Goal: Task Accomplishment & Management: Use online tool/utility

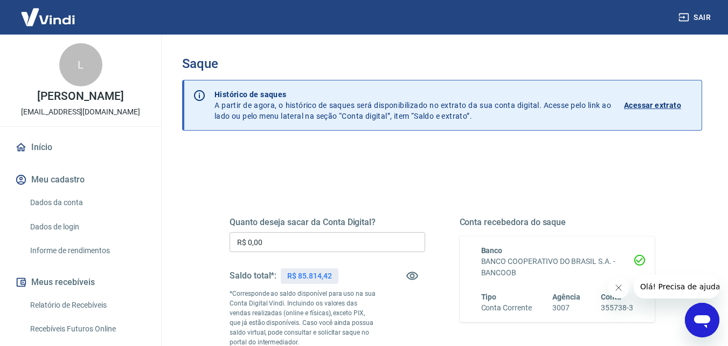
click at [308, 241] on input "R$ 0,00" at bounding box center [328, 242] width 196 height 20
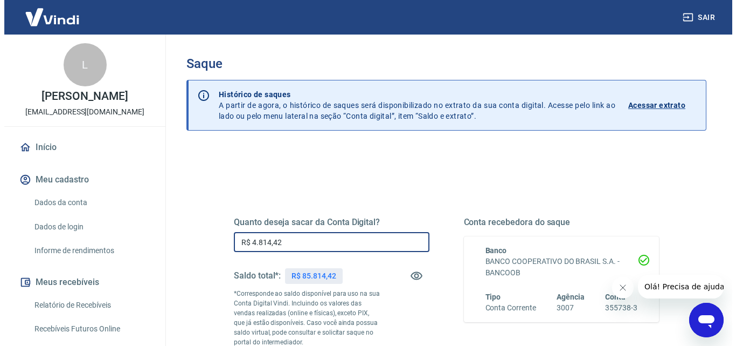
scroll to position [162, 0]
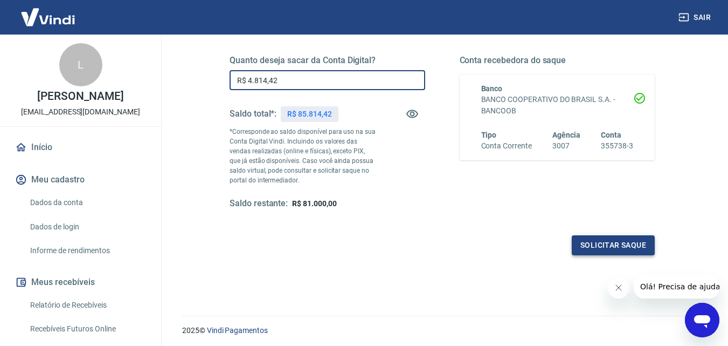
type input "R$ 4.814,42"
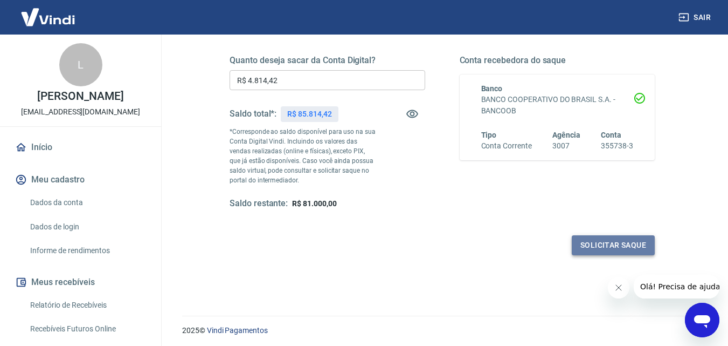
click at [621, 243] on button "Solicitar saque" at bounding box center [613, 245] width 83 height 20
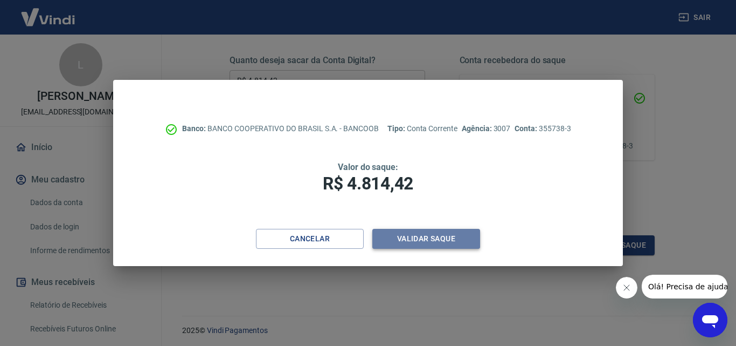
click at [433, 238] on button "Validar saque" at bounding box center [426, 239] width 108 height 20
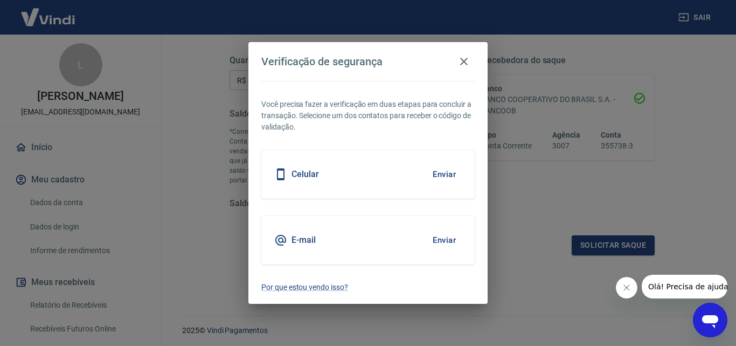
click at [374, 181] on div "Celular Enviar" at bounding box center [367, 174] width 213 height 49
click at [440, 171] on button "Enviar" at bounding box center [444, 174] width 35 height 23
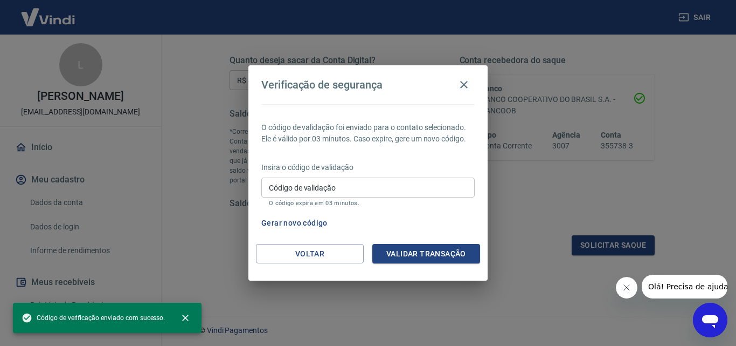
click at [351, 187] on input "Código de validação" at bounding box center [367, 187] width 213 height 20
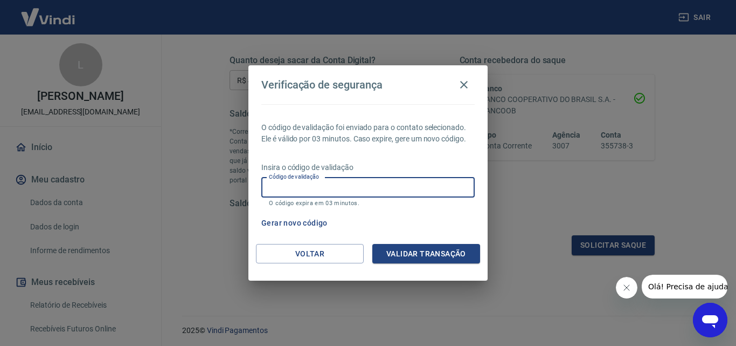
click at [392, 186] on input "Código de validação" at bounding box center [367, 187] width 213 height 20
type input "635069"
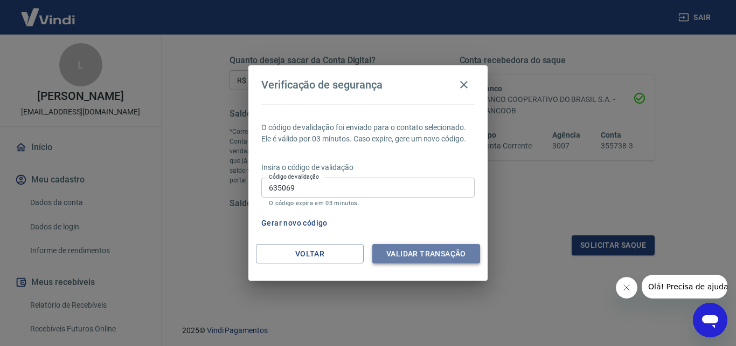
click at [427, 251] on button "Validar transação" at bounding box center [426, 254] width 108 height 20
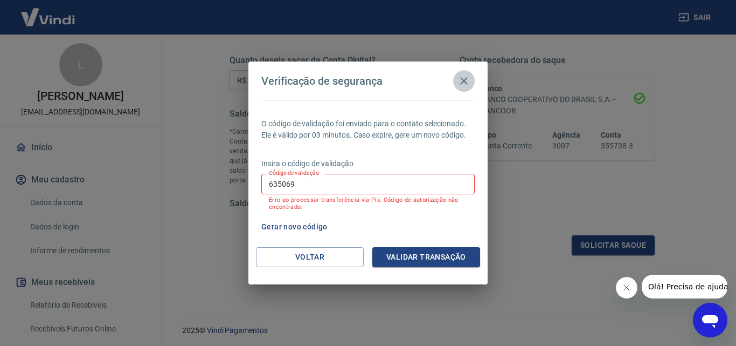
click at [464, 81] on icon "button" at bounding box center [464, 81] width 8 height 8
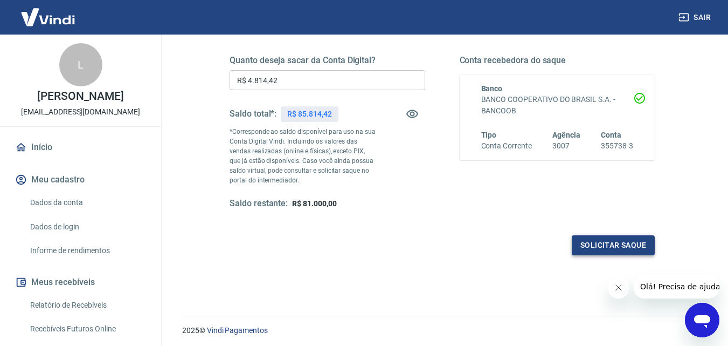
click at [609, 250] on button "Solicitar saque" at bounding box center [613, 245] width 83 height 20
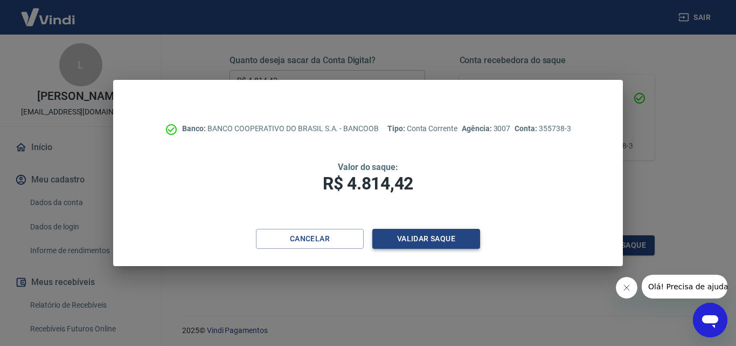
click at [415, 243] on button "Validar saque" at bounding box center [426, 239] width 108 height 20
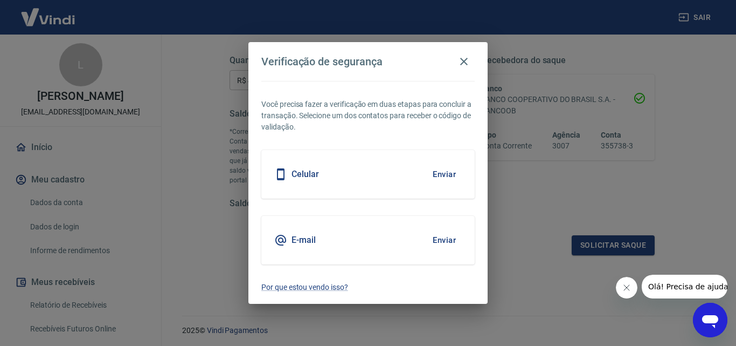
click at [439, 171] on button "Enviar" at bounding box center [444, 174] width 35 height 23
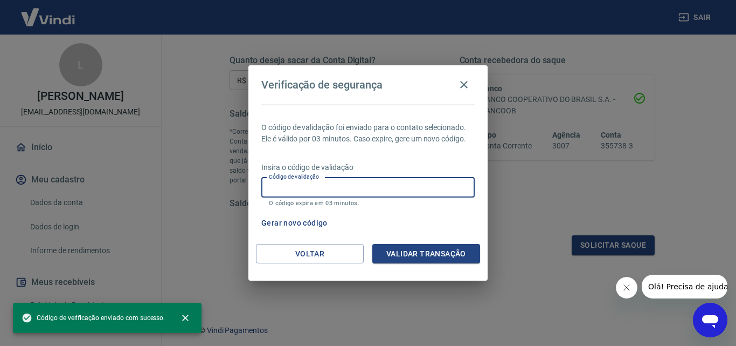
click at [364, 187] on input "Código de validação" at bounding box center [367, 187] width 213 height 20
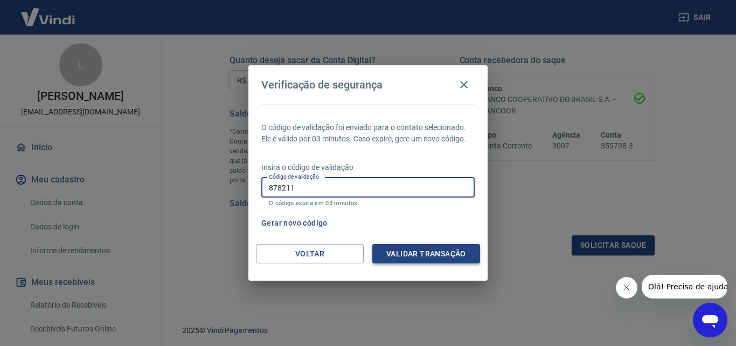
type input "878211"
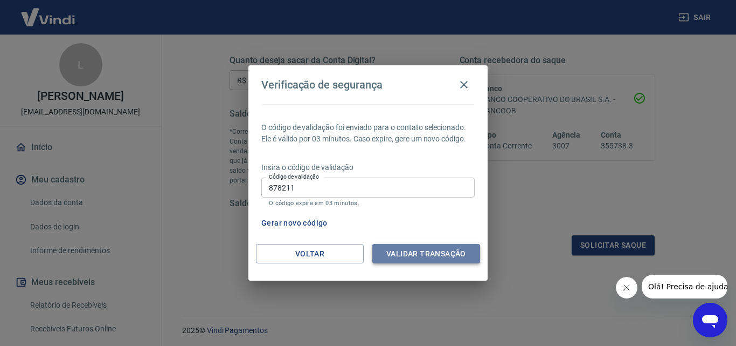
click at [425, 258] on button "Validar transação" at bounding box center [426, 254] width 108 height 20
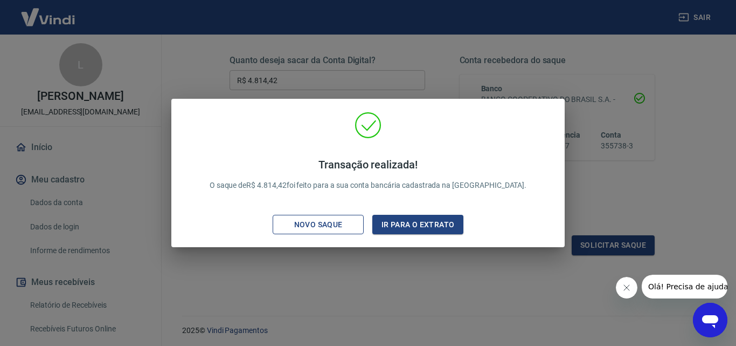
click at [334, 223] on div "Novo saque" at bounding box center [318, 224] width 74 height 13
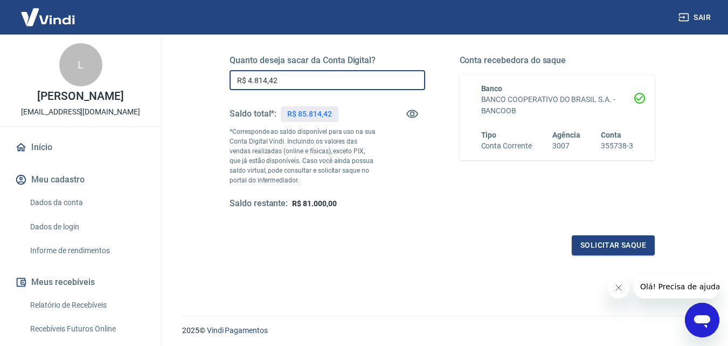
drag, startPoint x: 339, startPoint y: 82, endPoint x: 142, endPoint y: 65, distance: 197.5
click at [152, 67] on div "Sair L Luciano Zanotelli bikeshow02@outlook.com Início Meu cadastro Dados da co…" at bounding box center [364, 11] width 728 height 346
type input "R$ 4.500,00"
click at [602, 246] on button "Solicitar saque" at bounding box center [613, 245] width 83 height 20
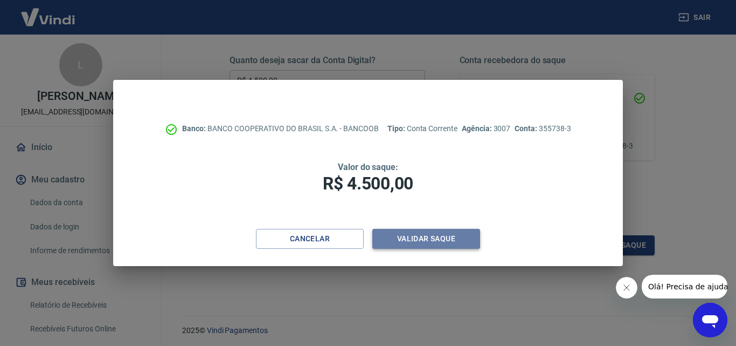
click at [421, 233] on button "Validar saque" at bounding box center [426, 239] width 108 height 20
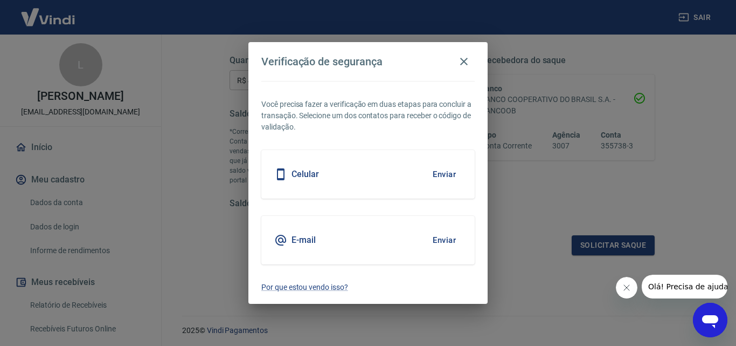
click at [446, 177] on button "Enviar" at bounding box center [444, 174] width 35 height 23
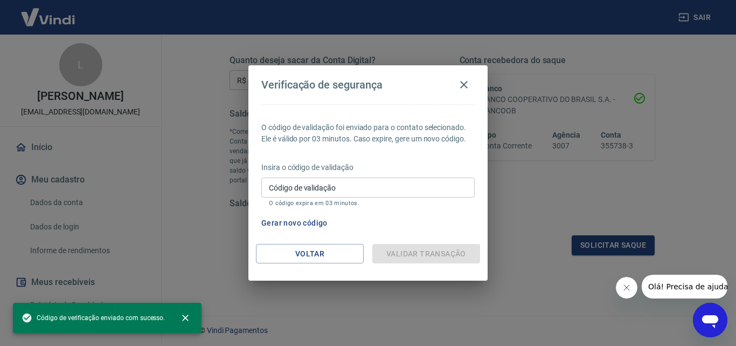
click at [399, 183] on input "Código de validação" at bounding box center [367, 187] width 213 height 20
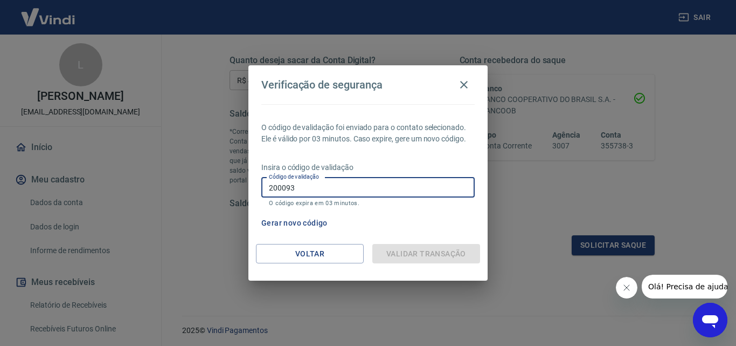
type input "200093"
click at [377, 218] on div "Gerar novo código" at bounding box center [366, 223] width 218 height 20
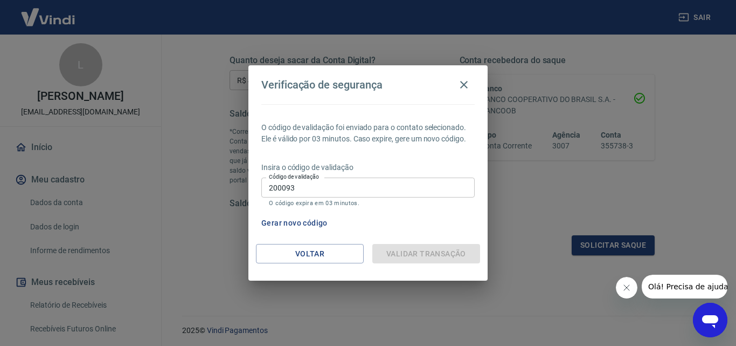
click at [376, 190] on input "200093" at bounding box center [367, 187] width 213 height 20
click at [390, 260] on div "Validar transação" at bounding box center [426, 254] width 108 height 20
click at [390, 258] on div "Validar transação" at bounding box center [426, 254] width 108 height 20
click at [462, 83] on icon "button" at bounding box center [464, 85] width 8 height 8
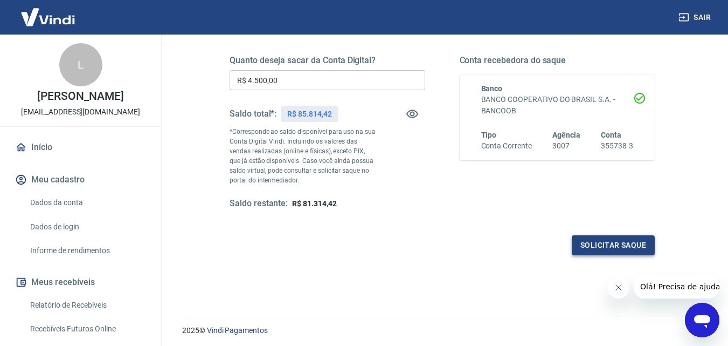
click at [613, 245] on button "Solicitar saque" at bounding box center [613, 245] width 83 height 20
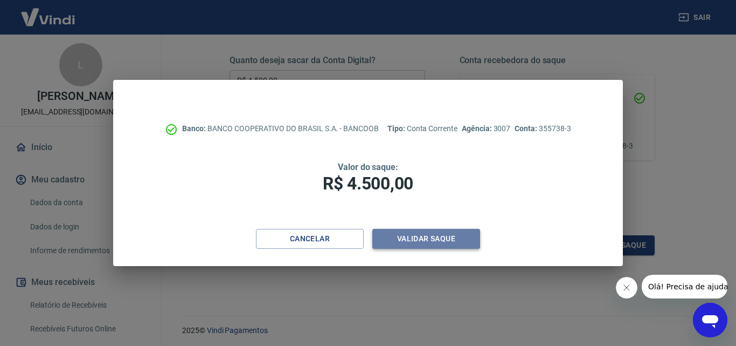
click at [451, 239] on button "Validar saque" at bounding box center [426, 239] width 108 height 20
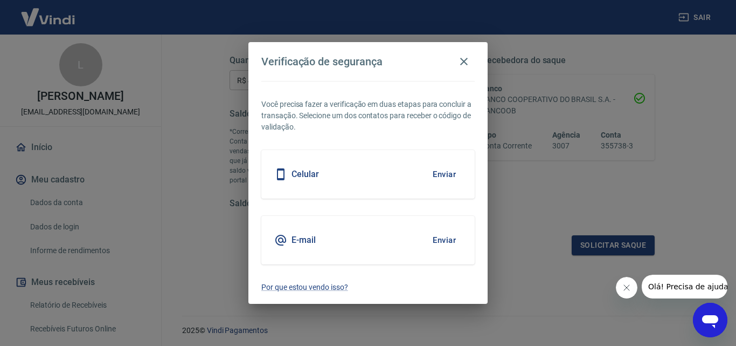
click at [439, 175] on button "Enviar" at bounding box center [444, 174] width 35 height 23
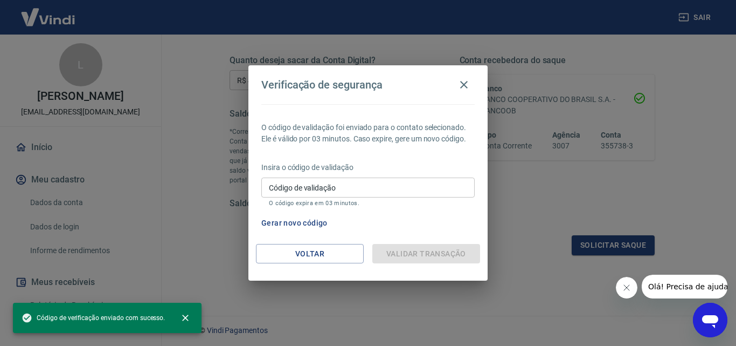
click at [400, 189] on input "Código de validação" at bounding box center [367, 187] width 213 height 20
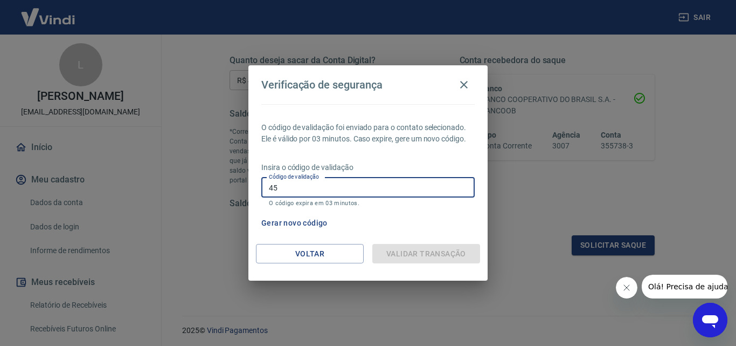
type input "4"
click at [464, 85] on icon "button" at bounding box center [464, 85] width 8 height 8
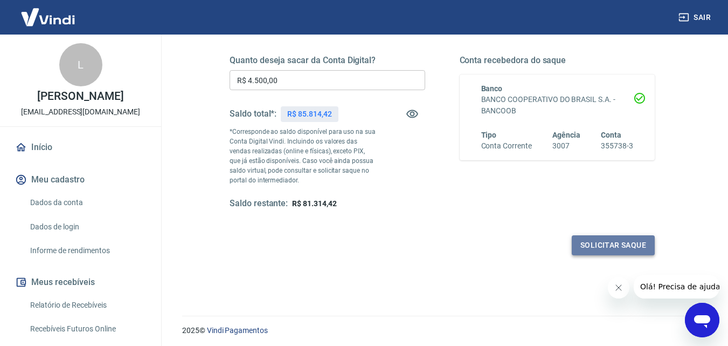
click at [602, 243] on button "Solicitar saque" at bounding box center [613, 245] width 83 height 20
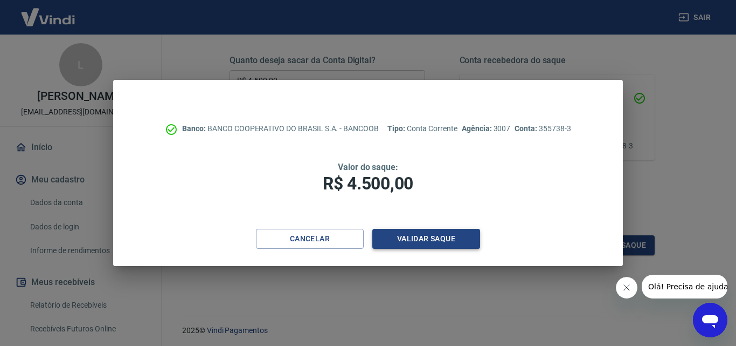
click at [419, 240] on button "Validar saque" at bounding box center [426, 239] width 108 height 20
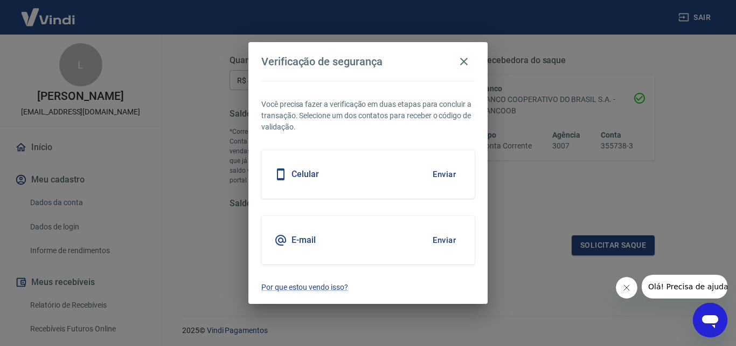
click at [446, 172] on button "Enviar" at bounding box center [444, 174] width 35 height 23
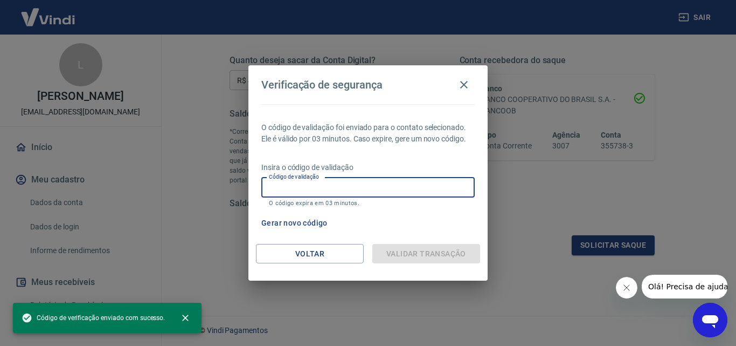
click at [395, 183] on input "Código de validação" at bounding box center [367, 187] width 213 height 20
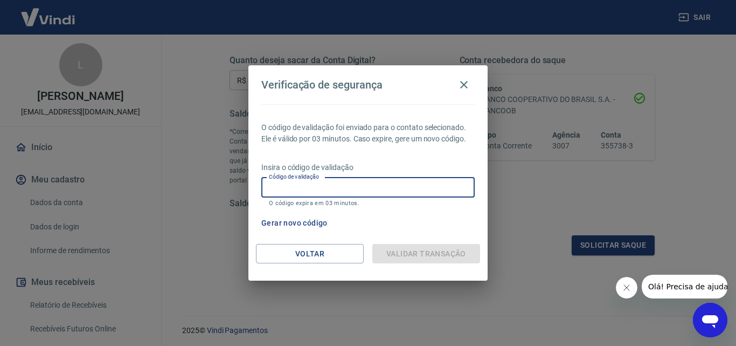
click at [391, 184] on input "Código de validação" at bounding box center [367, 187] width 213 height 20
type input "210183"
click at [386, 189] on input "210183" at bounding box center [367, 187] width 213 height 20
